Goal: Transaction & Acquisition: Purchase product/service

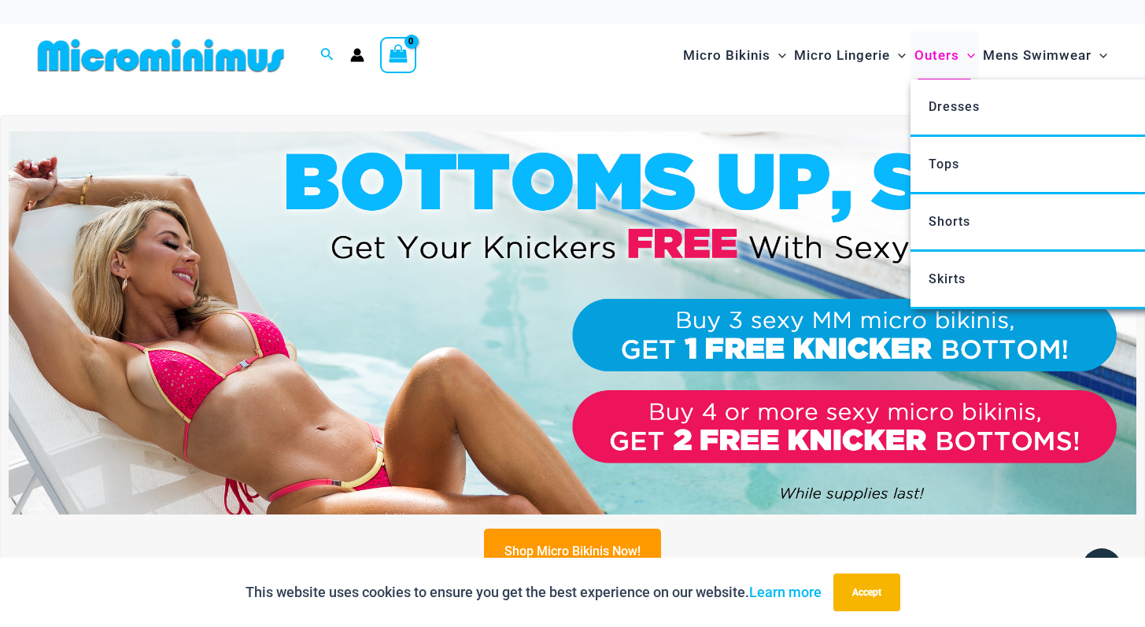
click at [926, 57] on span "Outers" at bounding box center [936, 55] width 45 height 40
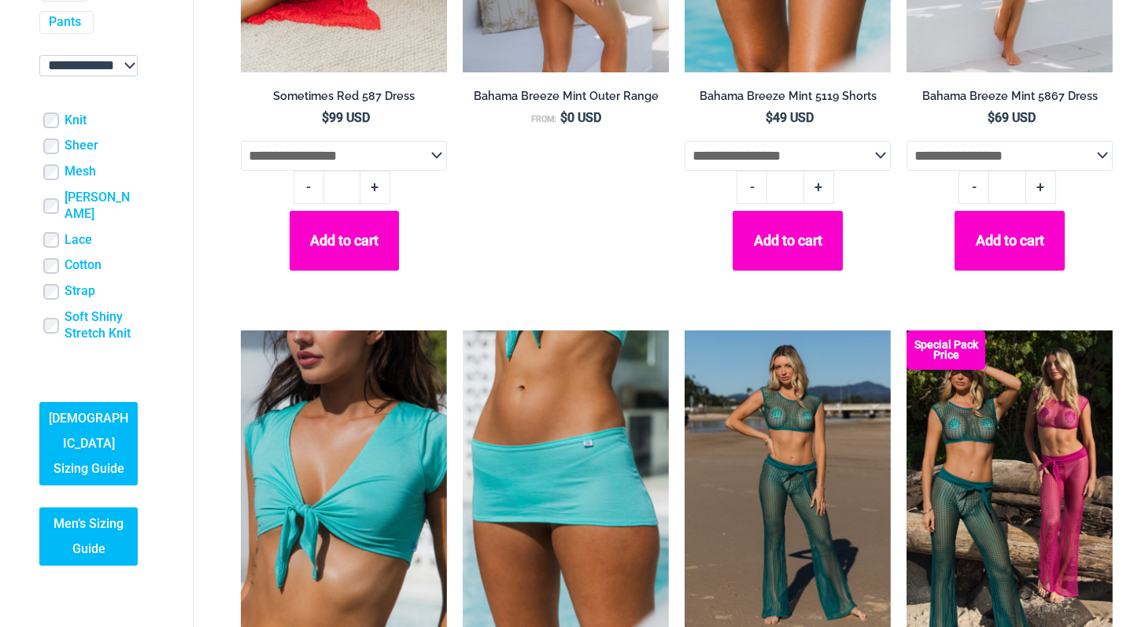
scroll to position [25, 0]
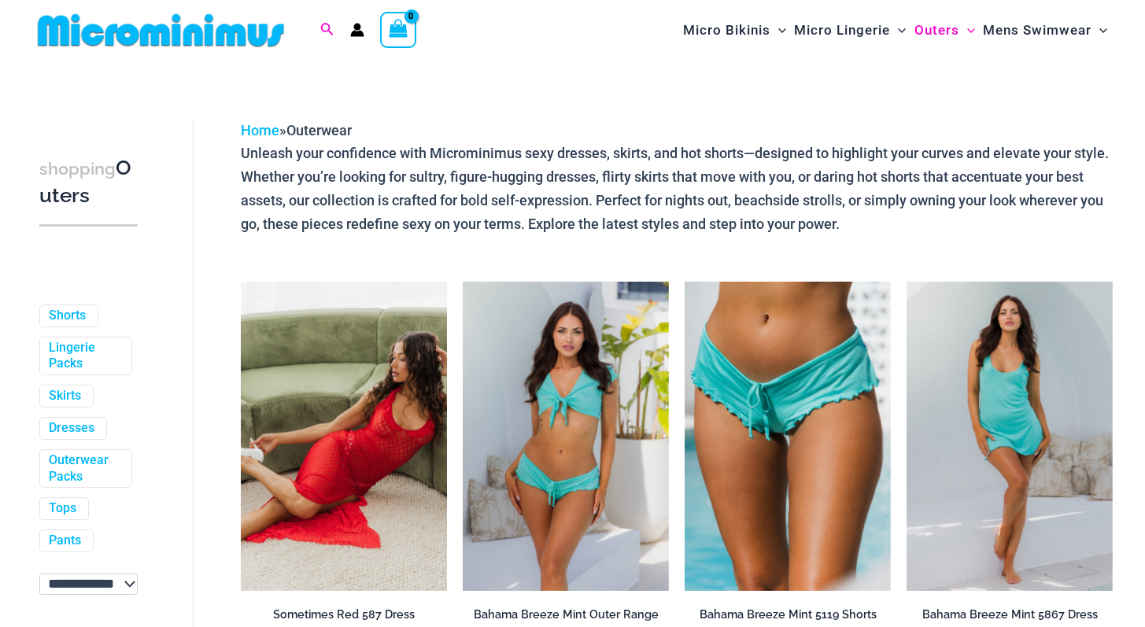
click at [331, 30] on icon "Search icon link" at bounding box center [326, 30] width 13 height 14
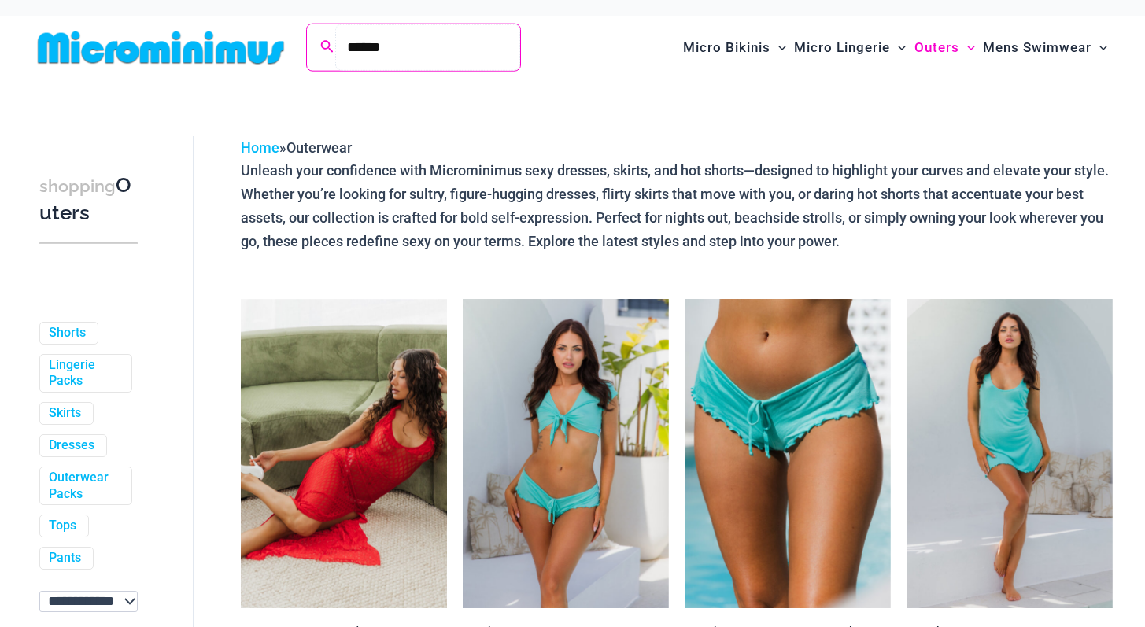
type input "******"
click button "Search" at bounding box center [0, 0] width 0 height 0
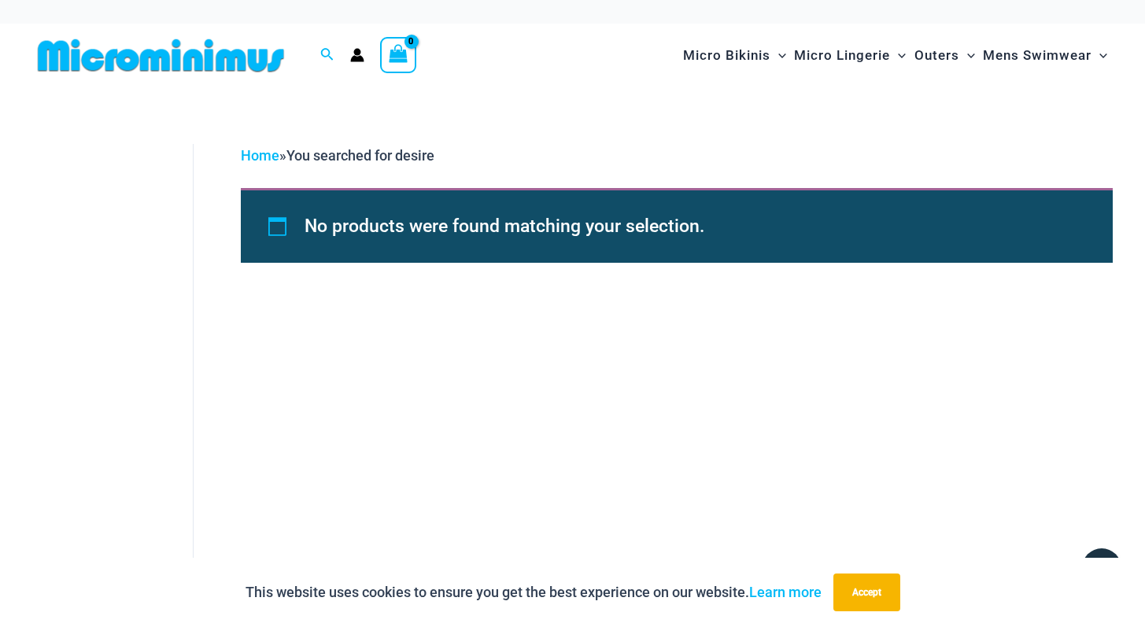
drag, startPoint x: 634, startPoint y: 436, endPoint x: 649, endPoint y: 432, distance: 15.5
click at [649, 433] on div "Filters Filters Show ( 0 ) Cancel Ladies Sizing Guide Men’s Sizing Guide Home »…" at bounding box center [572, 396] width 1145 height 618
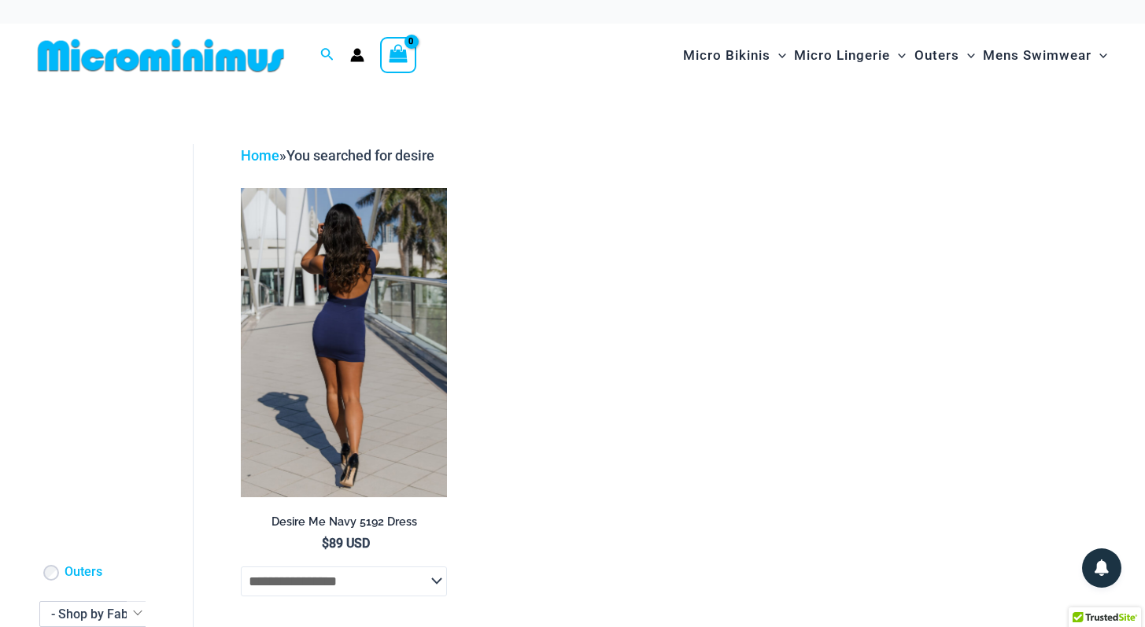
click at [325, 443] on img at bounding box center [344, 342] width 206 height 309
